Goal: Task Accomplishment & Management: Complete application form

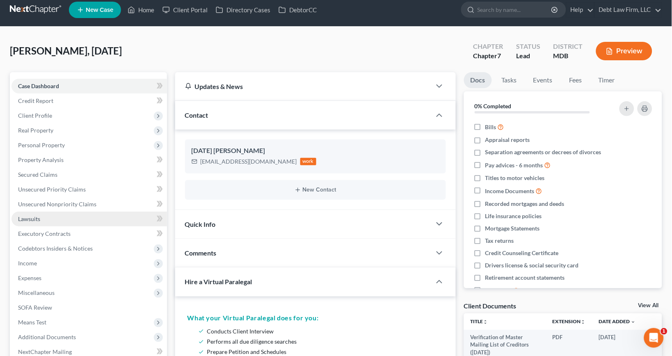
scroll to position [9, 0]
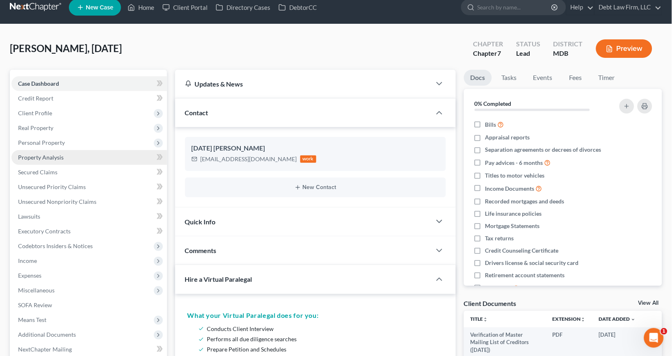
click at [87, 158] on link "Property Analysis" at bounding box center [89, 157] width 156 height 15
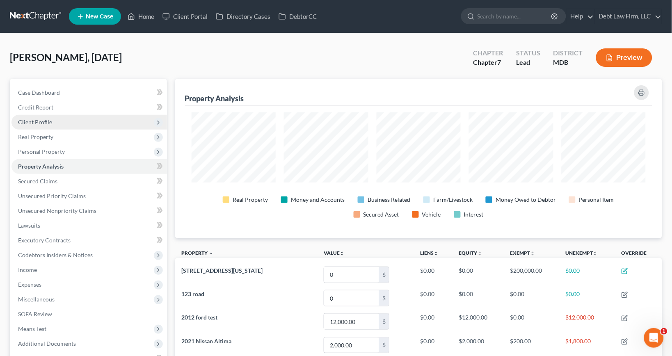
click at [85, 115] on span "Client Profile" at bounding box center [89, 122] width 156 height 15
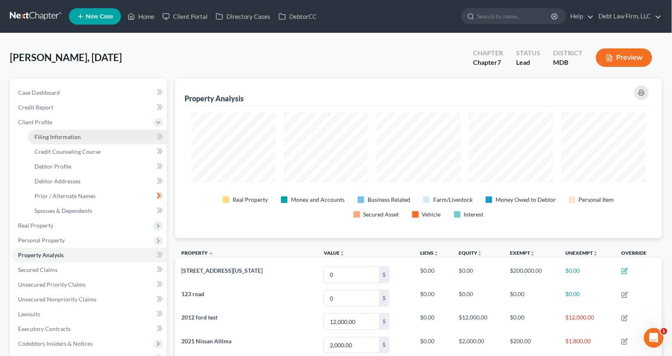
click at [105, 133] on link "Filing Information" at bounding box center [97, 137] width 139 height 15
select select "1"
select select "0"
select select "4"
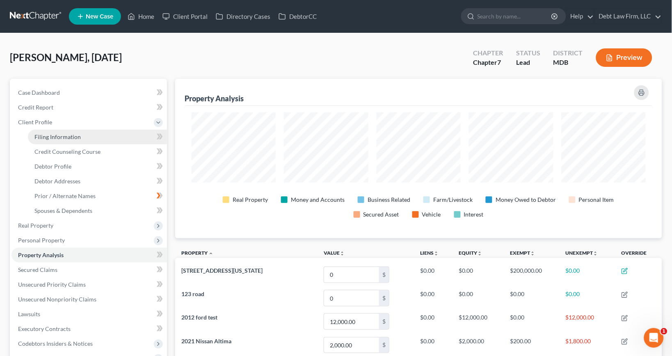
select select "1"
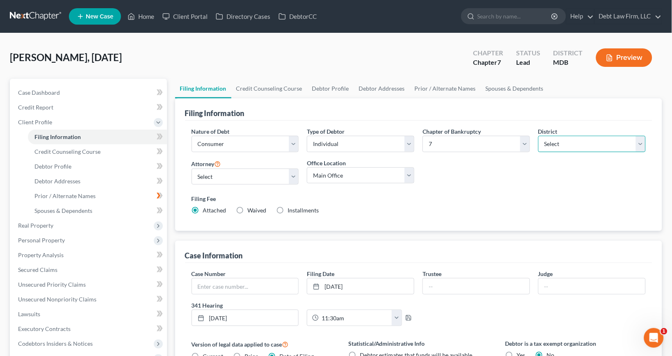
click at [571, 146] on select "Select [US_STATE] - [GEOGRAPHIC_DATA] [US_STATE] - [GEOGRAPHIC_DATA][US_STATE] …" at bounding box center [592, 144] width 108 height 16
select select "23"
click at [538, 136] on select "Select [US_STATE] - [GEOGRAPHIC_DATA] [US_STATE] - [GEOGRAPHIC_DATA][US_STATE] …" at bounding box center [592, 144] width 108 height 16
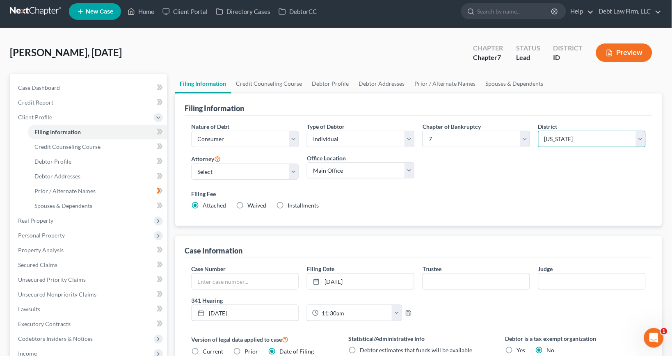
scroll to position [3, 0]
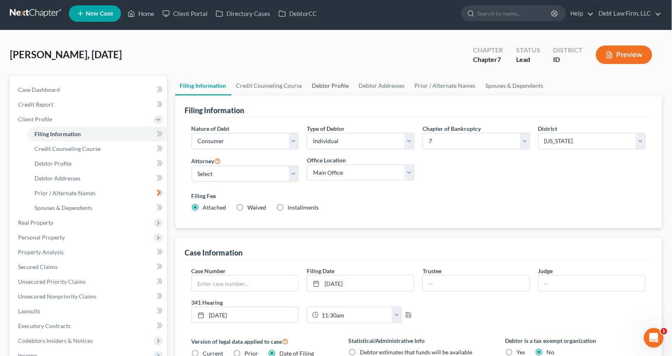
click at [341, 83] on link "Debtor Profile" at bounding box center [330, 86] width 47 height 20
select select "1"
select select "0"
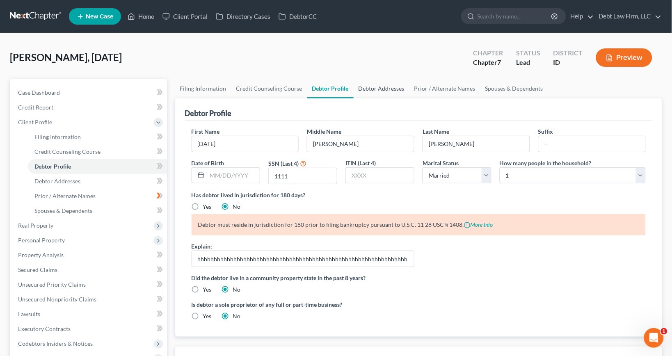
click at [381, 87] on link "Debtor Addresses" at bounding box center [382, 89] width 56 height 20
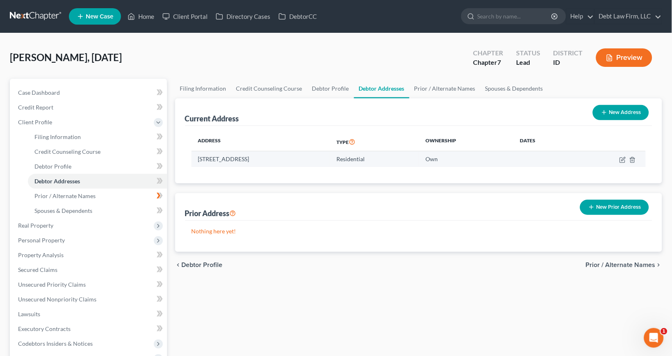
click at [623, 163] on td at bounding box center [610, 159] width 71 height 16
click at [623, 162] on icon "button" at bounding box center [622, 160] width 5 height 5
select select "33"
select select "0"
